Goal: Navigation & Orientation: Find specific page/section

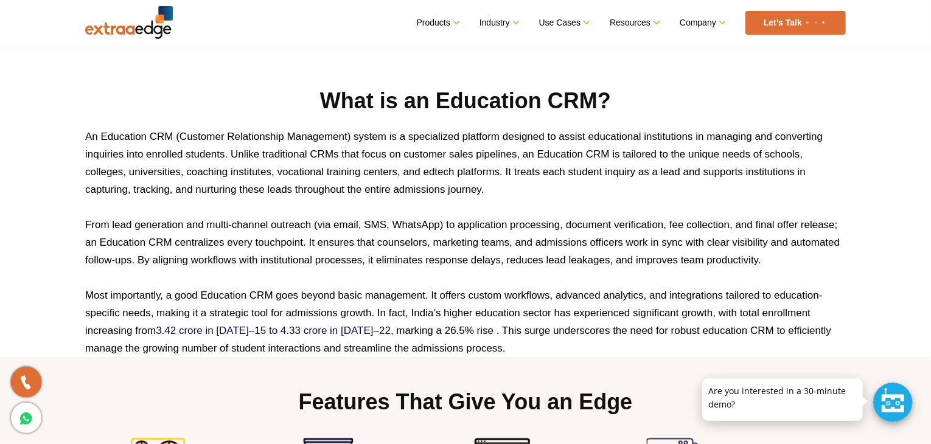
scroll to position [426, 0]
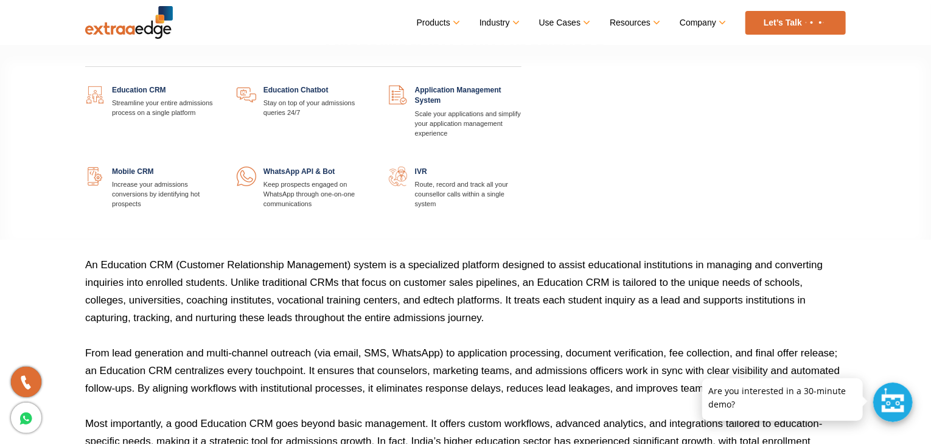
click at [219, 85] on link at bounding box center [219, 85] width 0 height 0
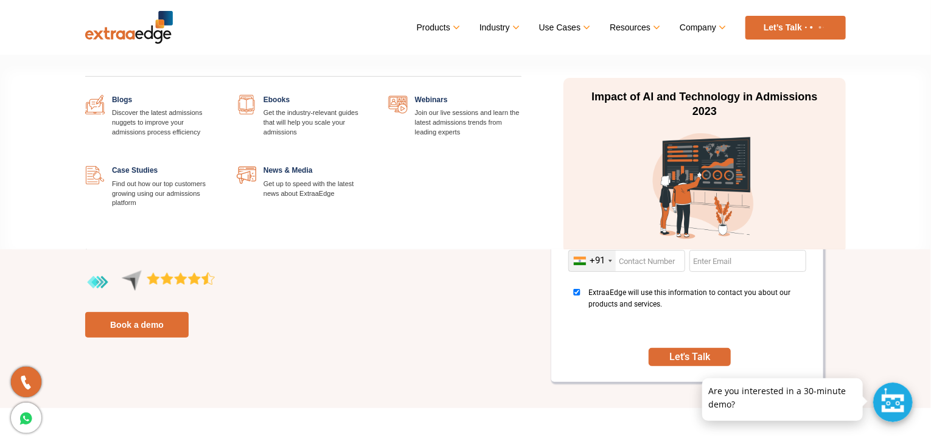
click at [622, 22] on link "Resources" at bounding box center [634, 28] width 49 height 18
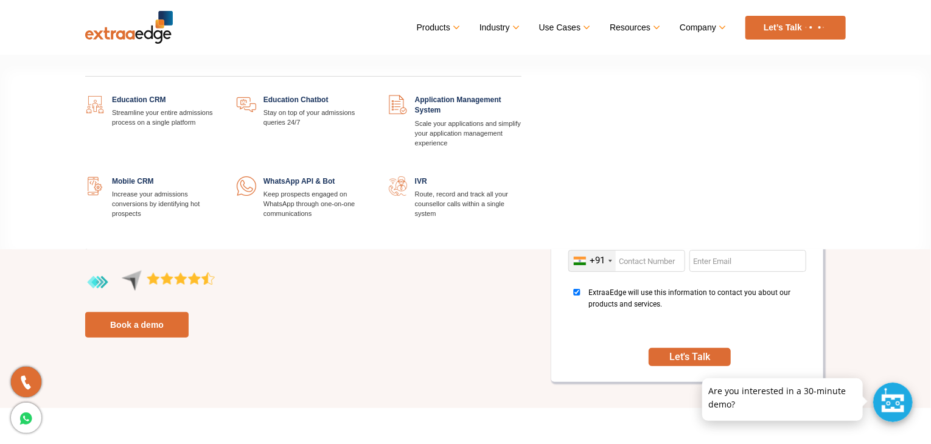
click at [440, 30] on link "Products" at bounding box center [437, 28] width 41 height 18
click at [219, 95] on link at bounding box center [219, 95] width 0 height 0
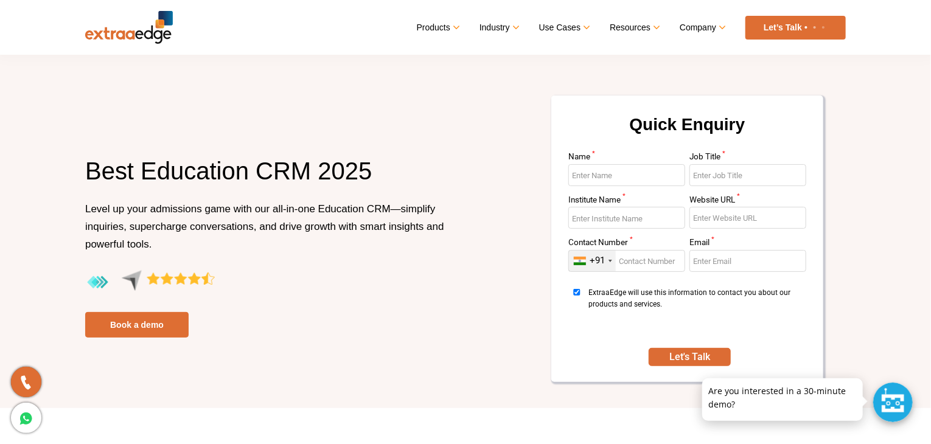
scroll to position [426, 0]
